Goal: Complete application form: Complete application form

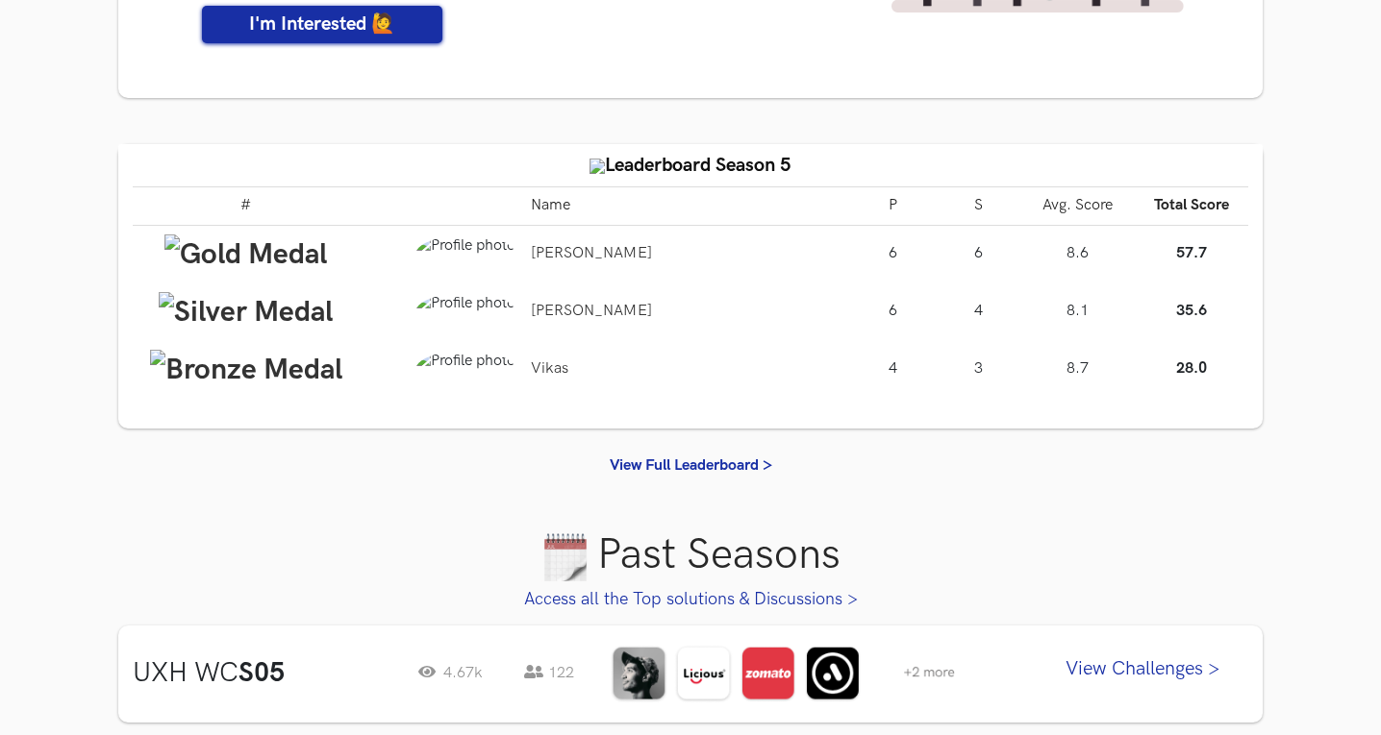
scroll to position [160, 0]
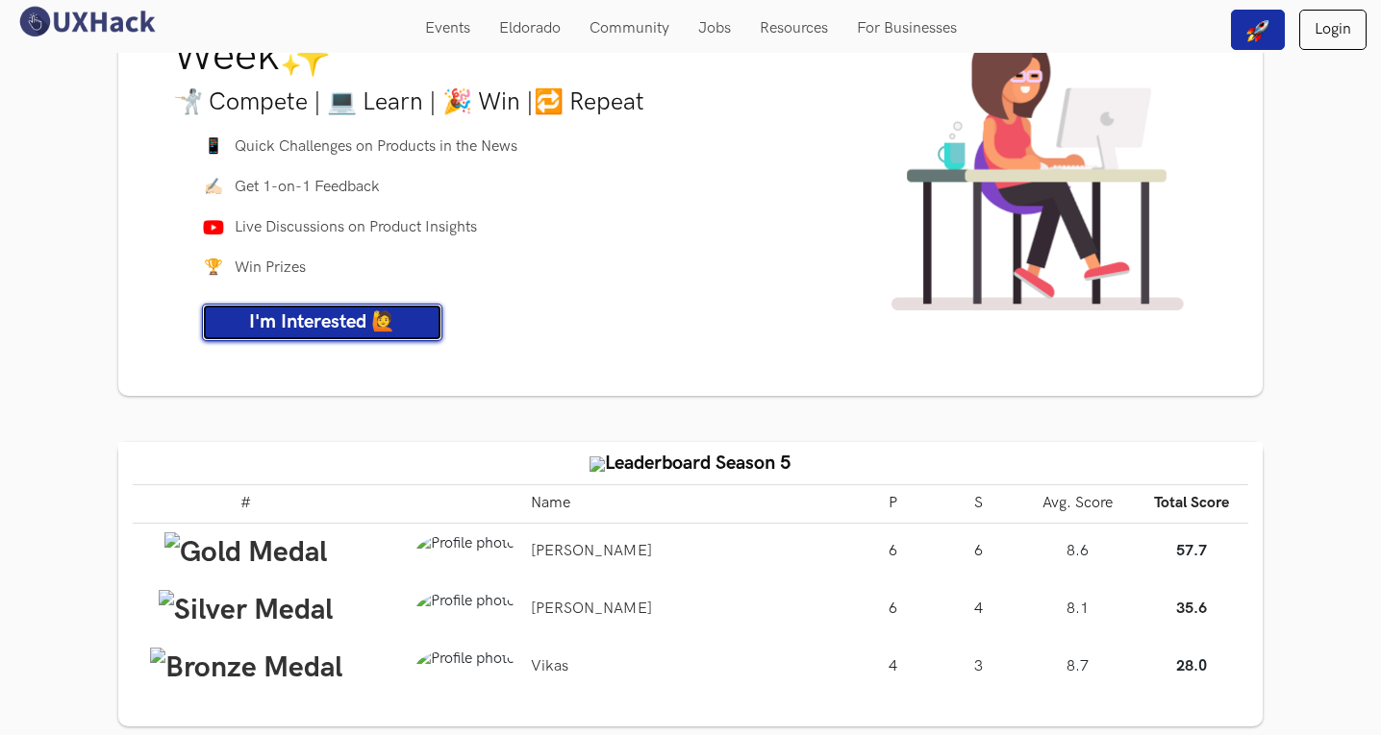
click at [365, 318] on span "I'm Interested 🙋" at bounding box center [322, 322] width 146 height 23
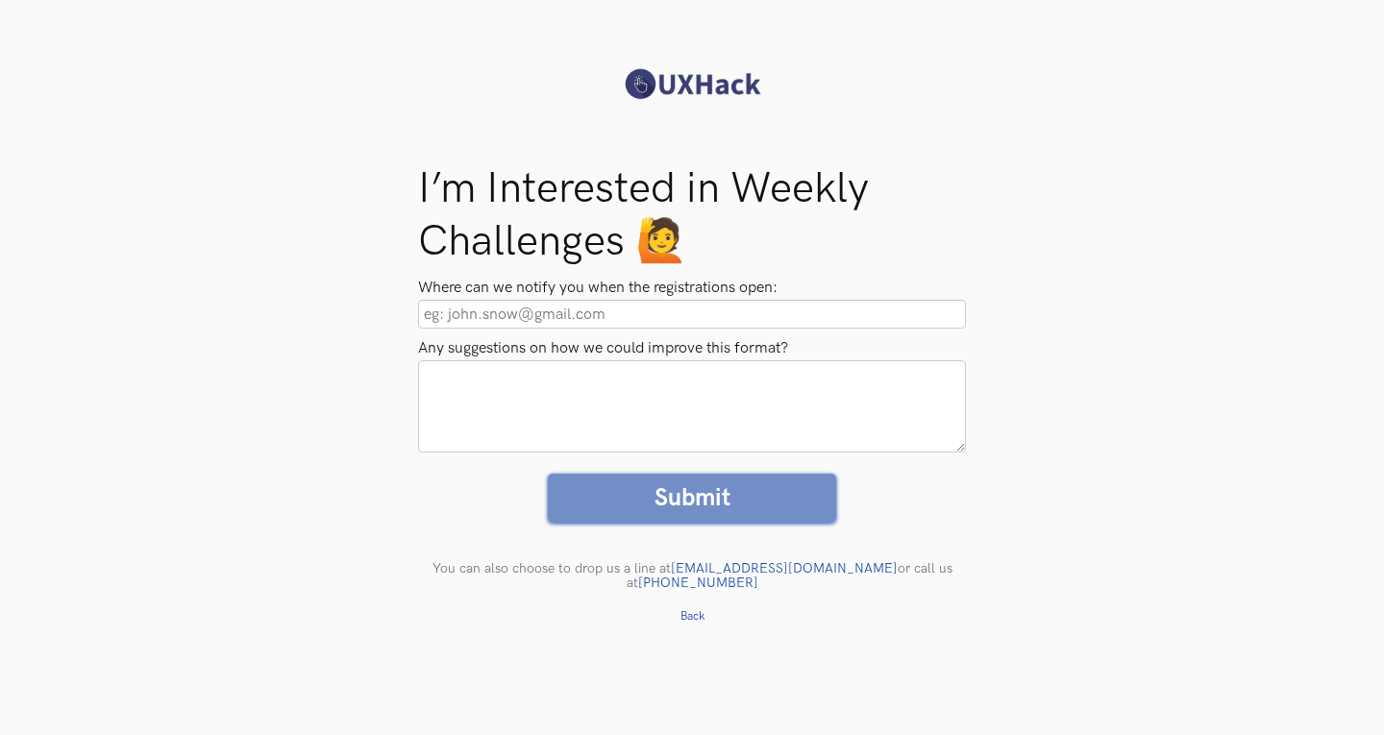
click at [568, 311] on input "Where can we notify you when the registrations open:" at bounding box center [692, 314] width 548 height 29
type input "n"
type input "[EMAIL_ADDRESS][DOMAIN_NAME]"
click at [578, 396] on textarea "Any suggestions on how we could improve this format?" at bounding box center [692, 407] width 548 height 92
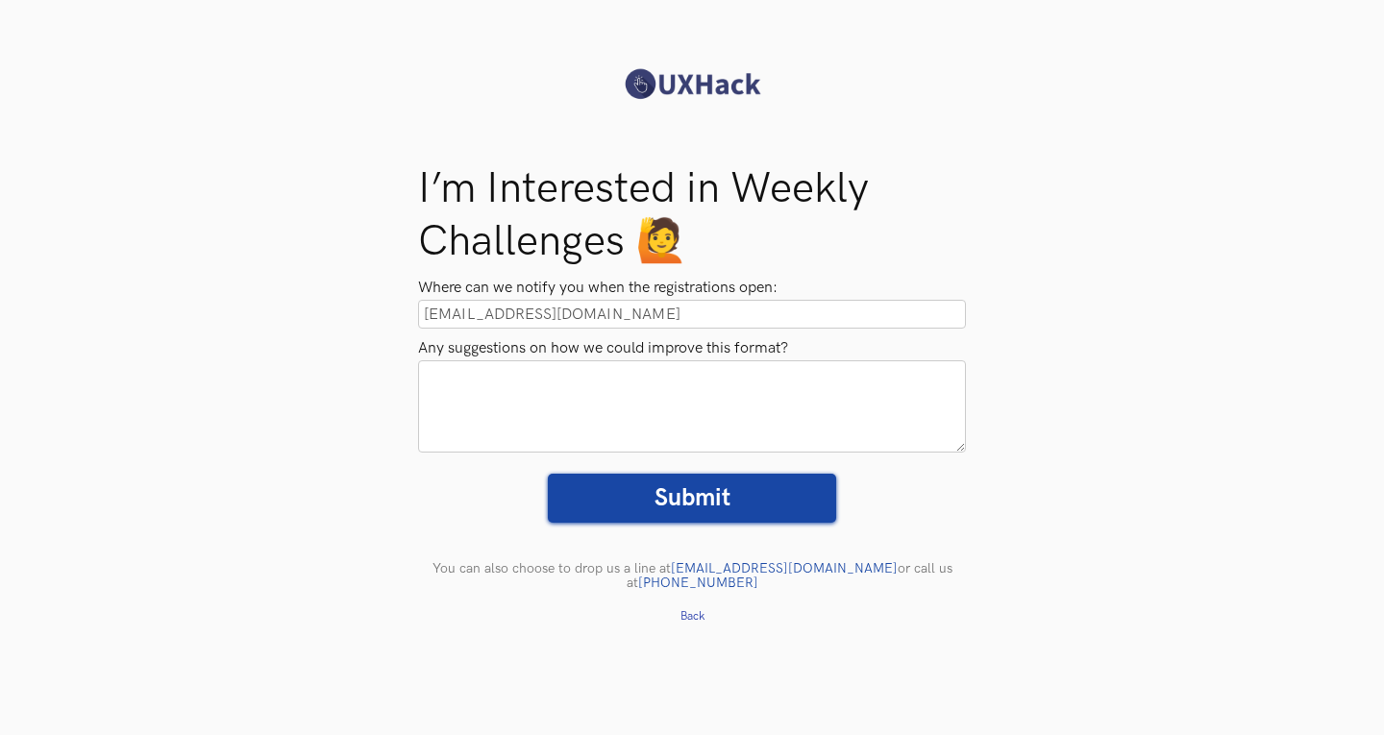
click at [709, 492] on input "Submit" at bounding box center [692, 498] width 288 height 49
